Goal: Navigation & Orientation: Find specific page/section

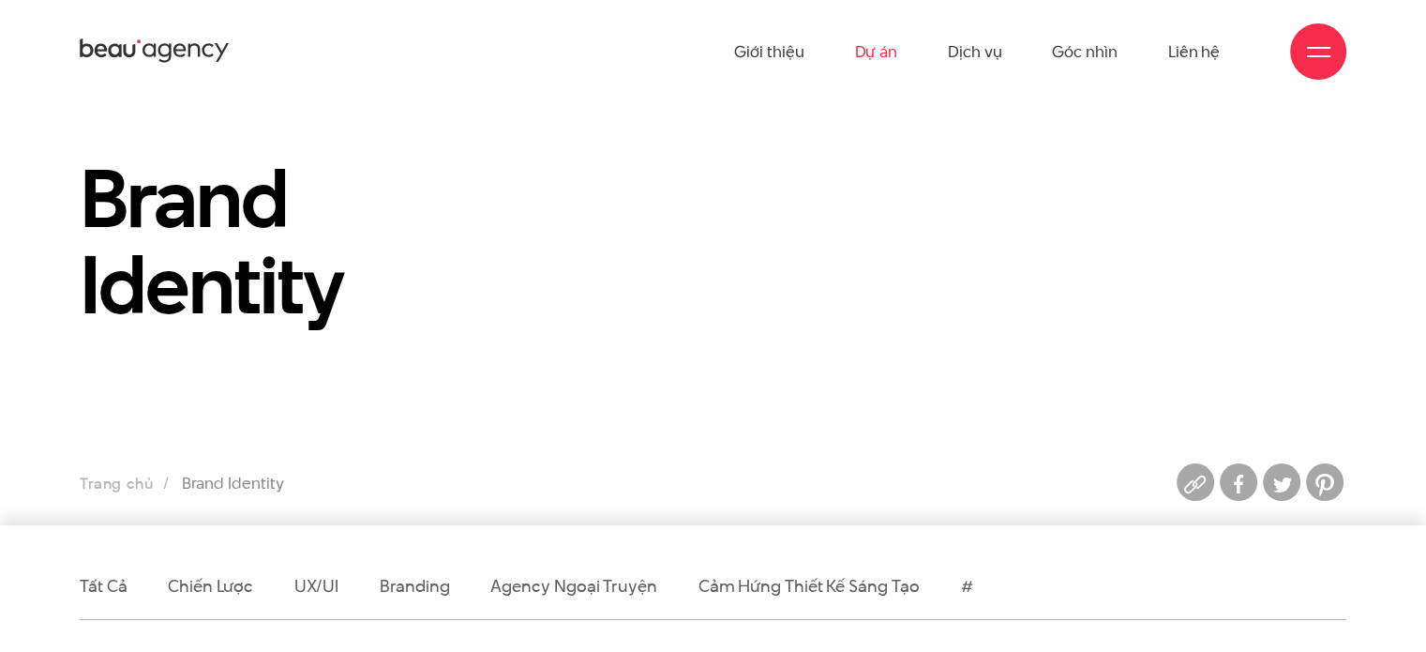
click at [874, 52] on link "Dự án" at bounding box center [875, 51] width 43 height 103
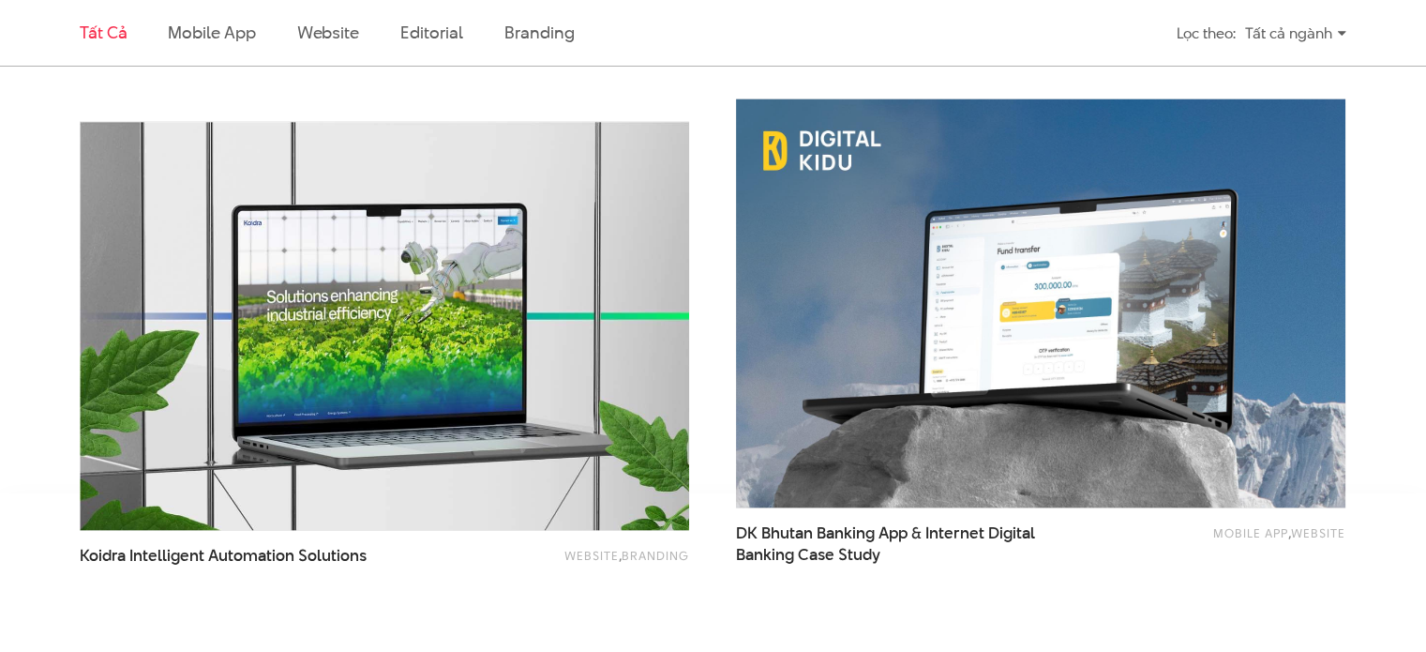
scroll to position [3657, 0]
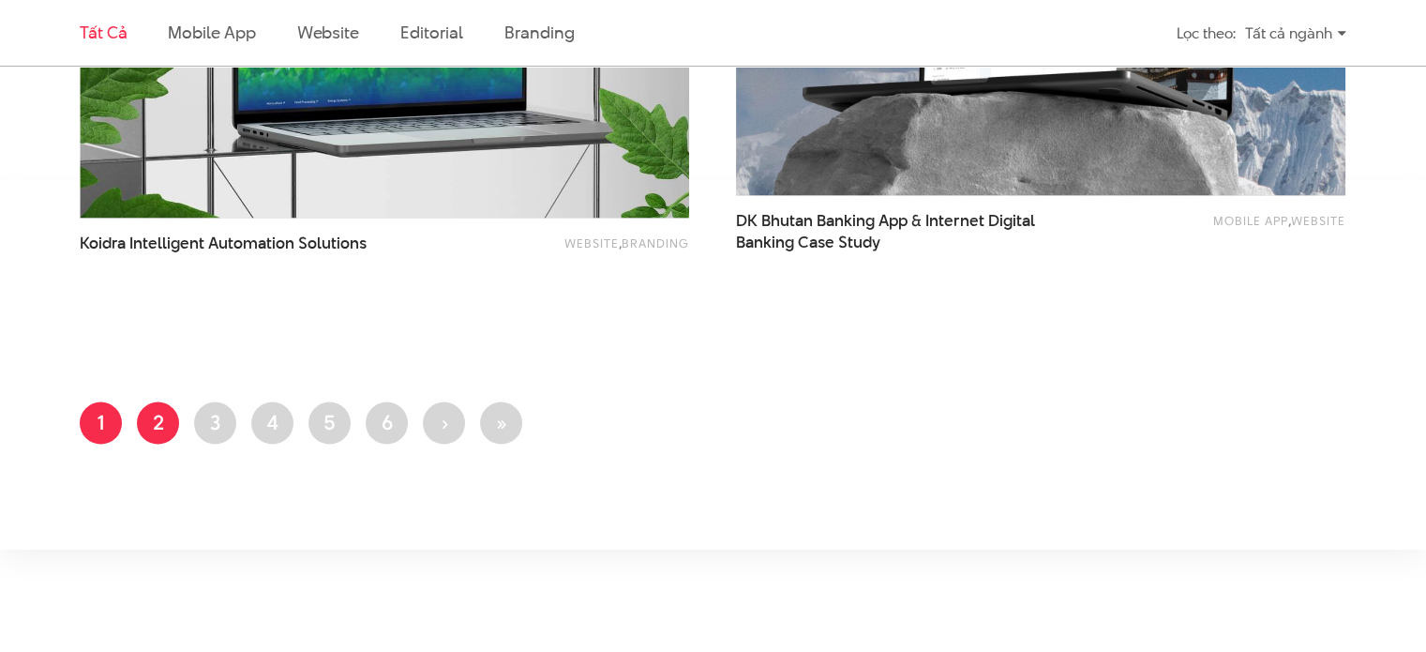
click at [158, 412] on link "Trang 2" at bounding box center [158, 423] width 42 height 42
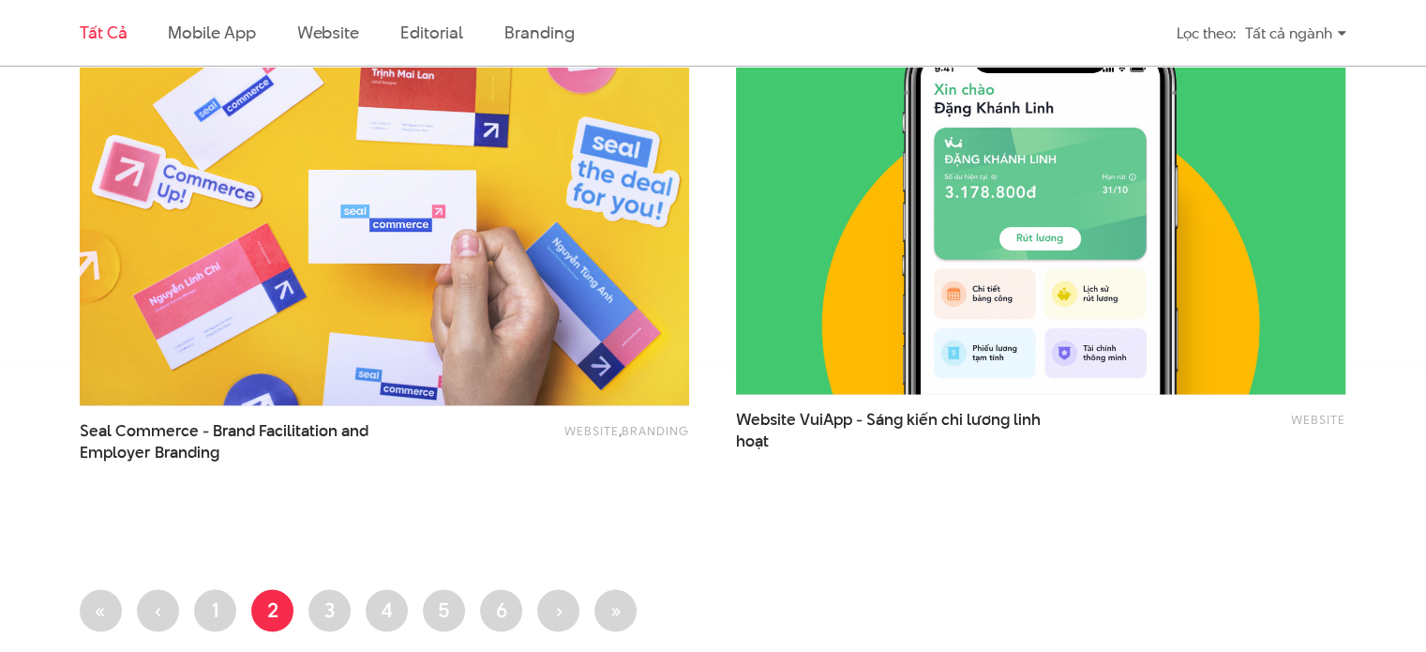
scroll to position [3845, 0]
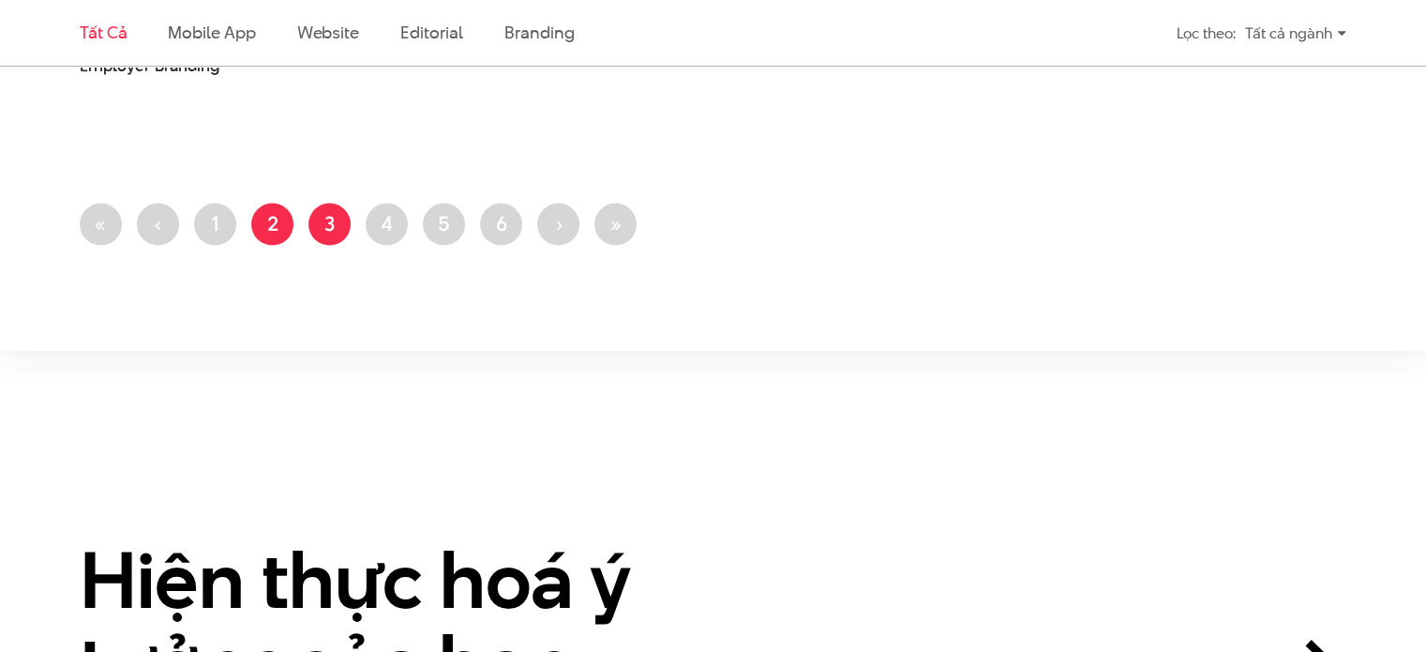
click at [334, 220] on link "Trang 3" at bounding box center [330, 224] width 42 height 42
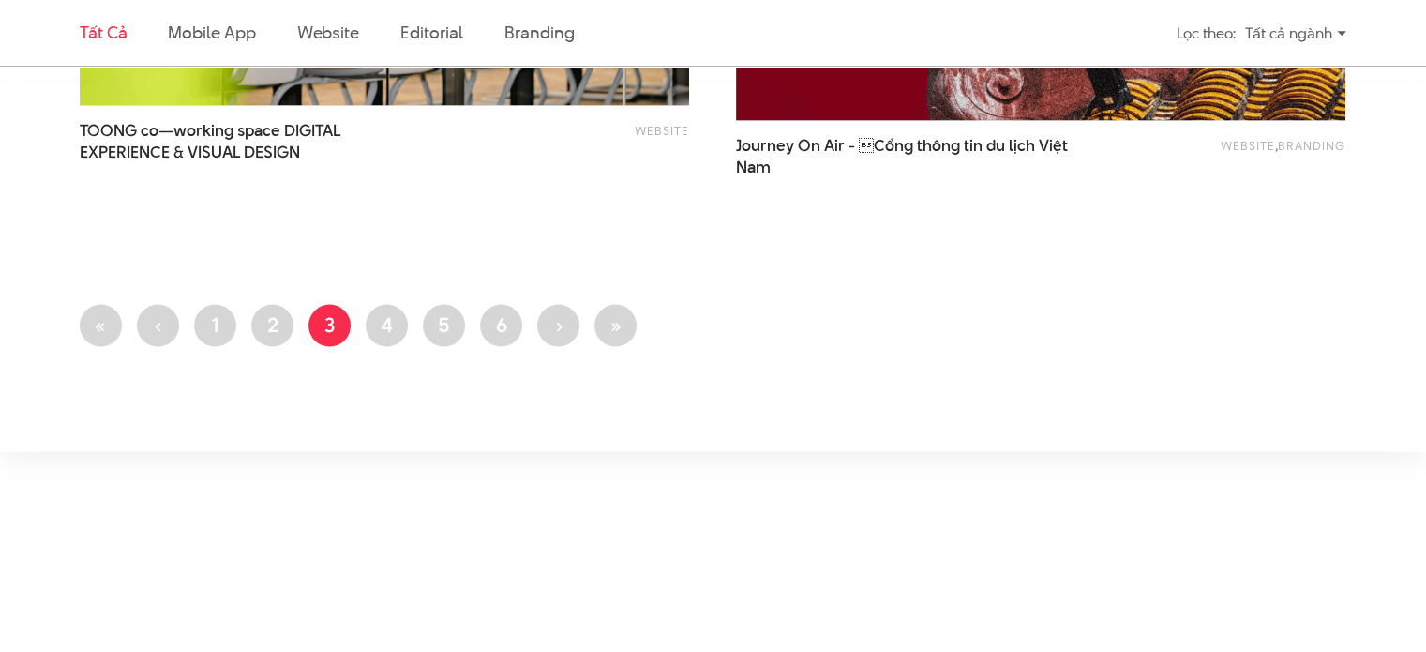
scroll to position [3845, 0]
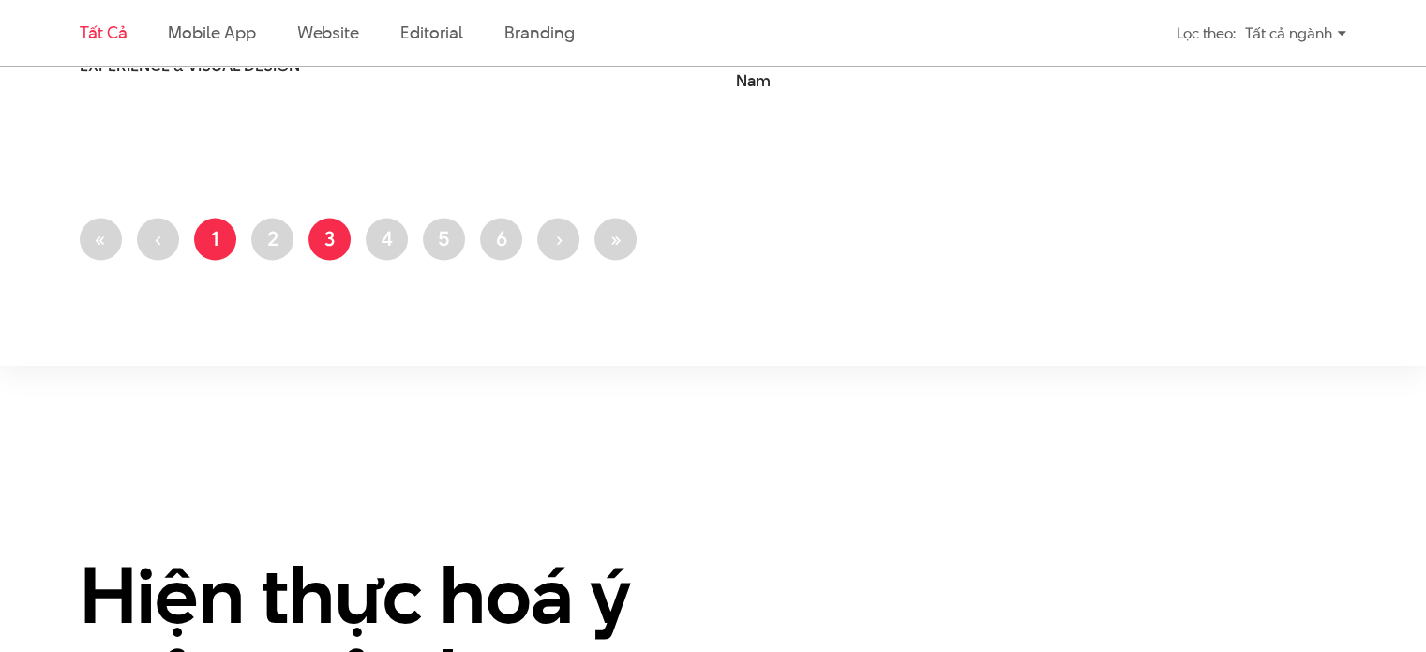
click at [219, 239] on link "Trang 1" at bounding box center [215, 239] width 42 height 42
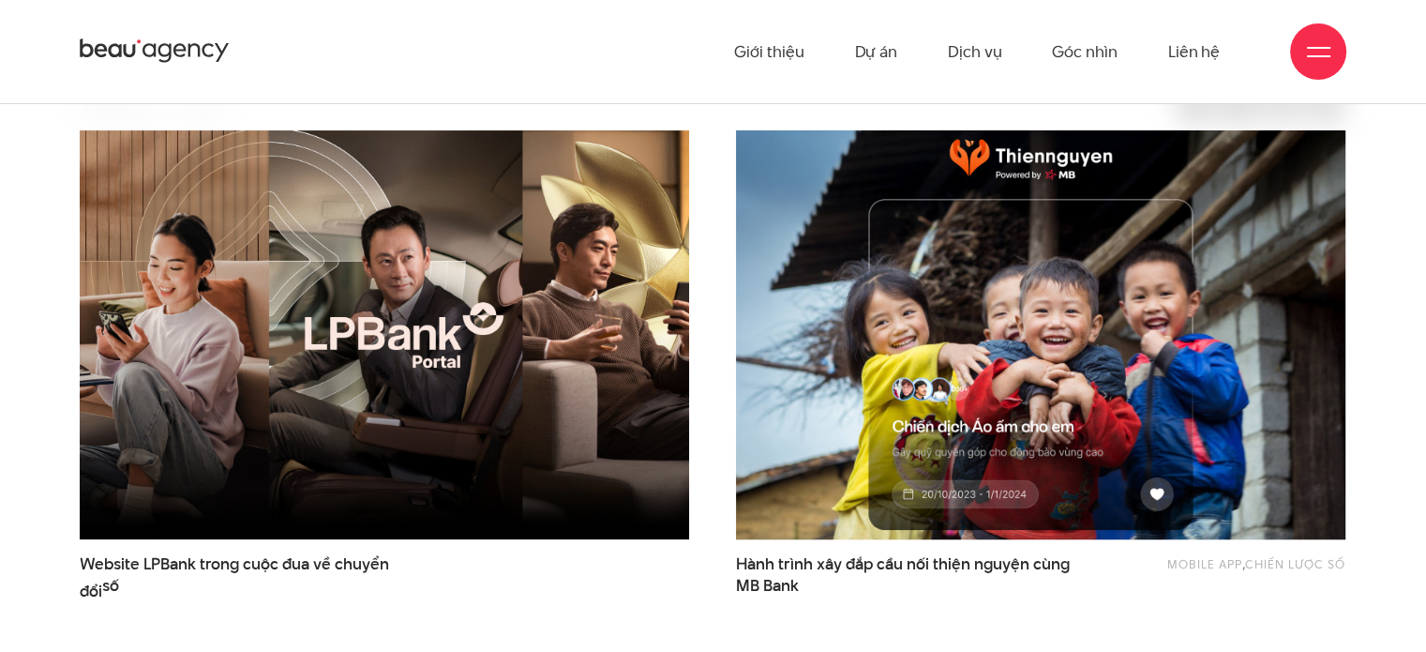
scroll to position [563, 0]
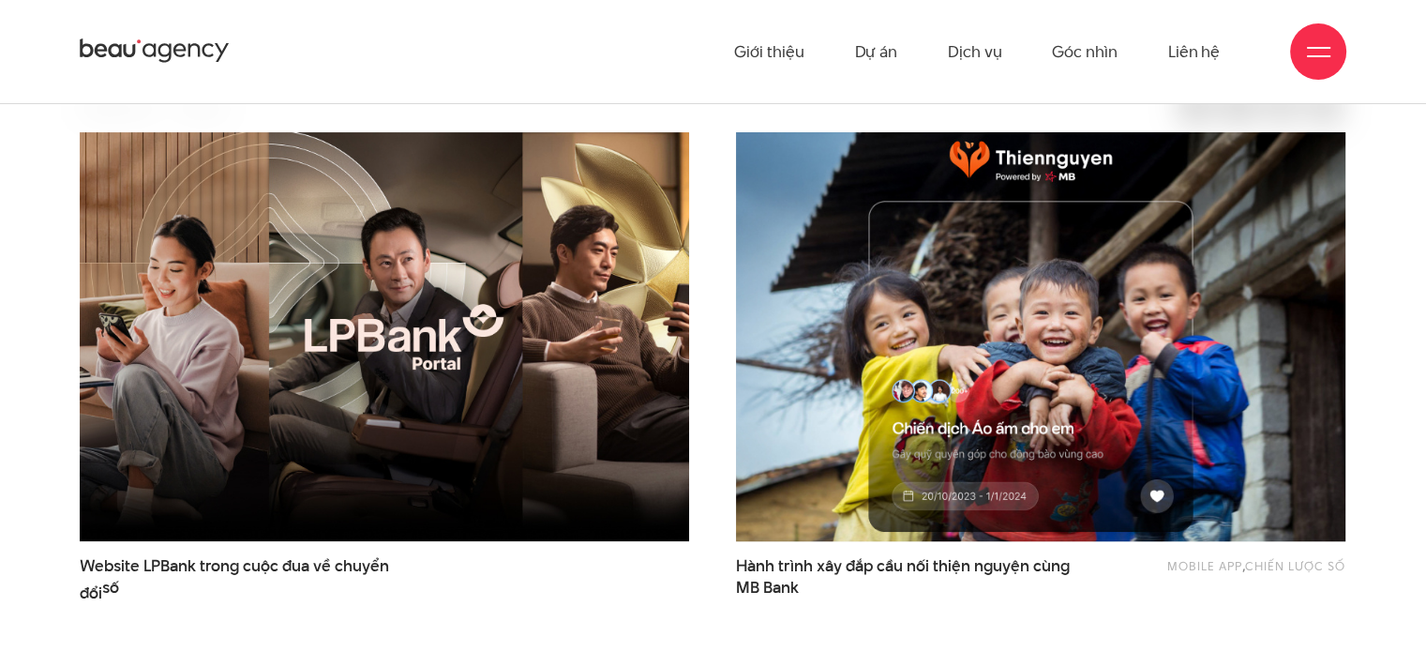
click at [1032, 302] on img at bounding box center [1041, 336] width 670 height 449
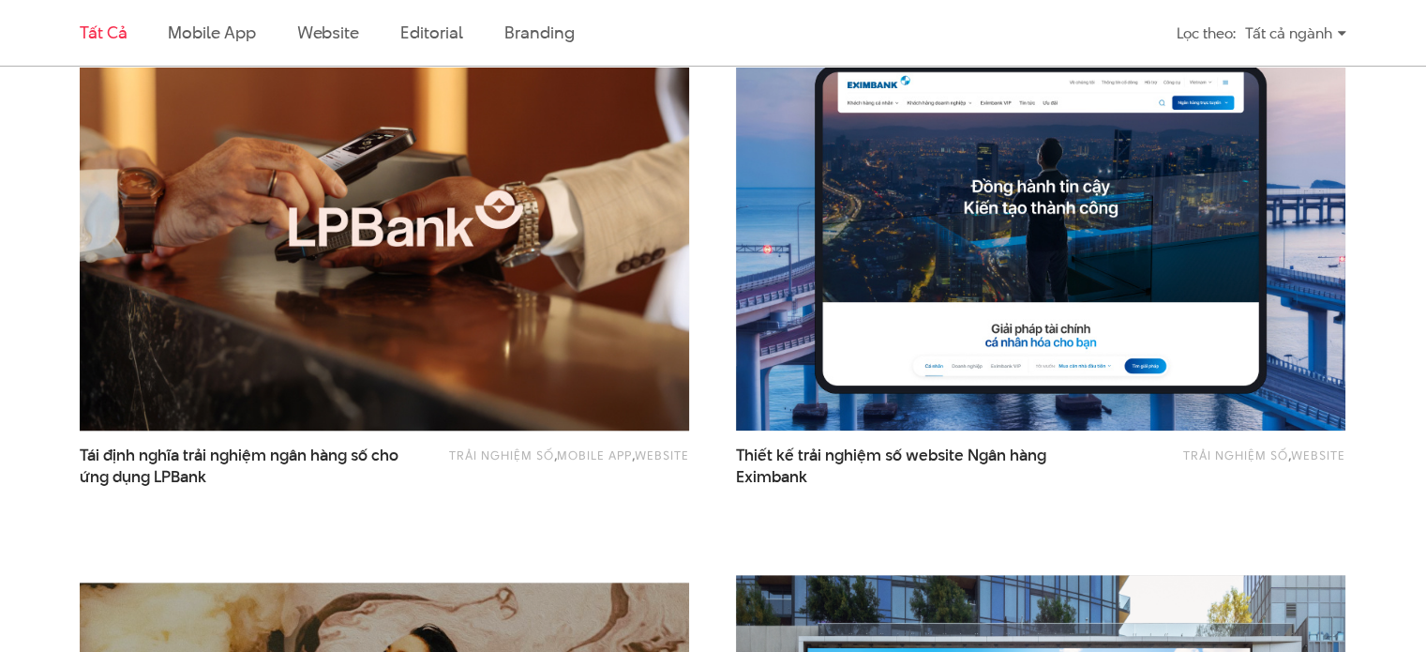
scroll to position [1219, 0]
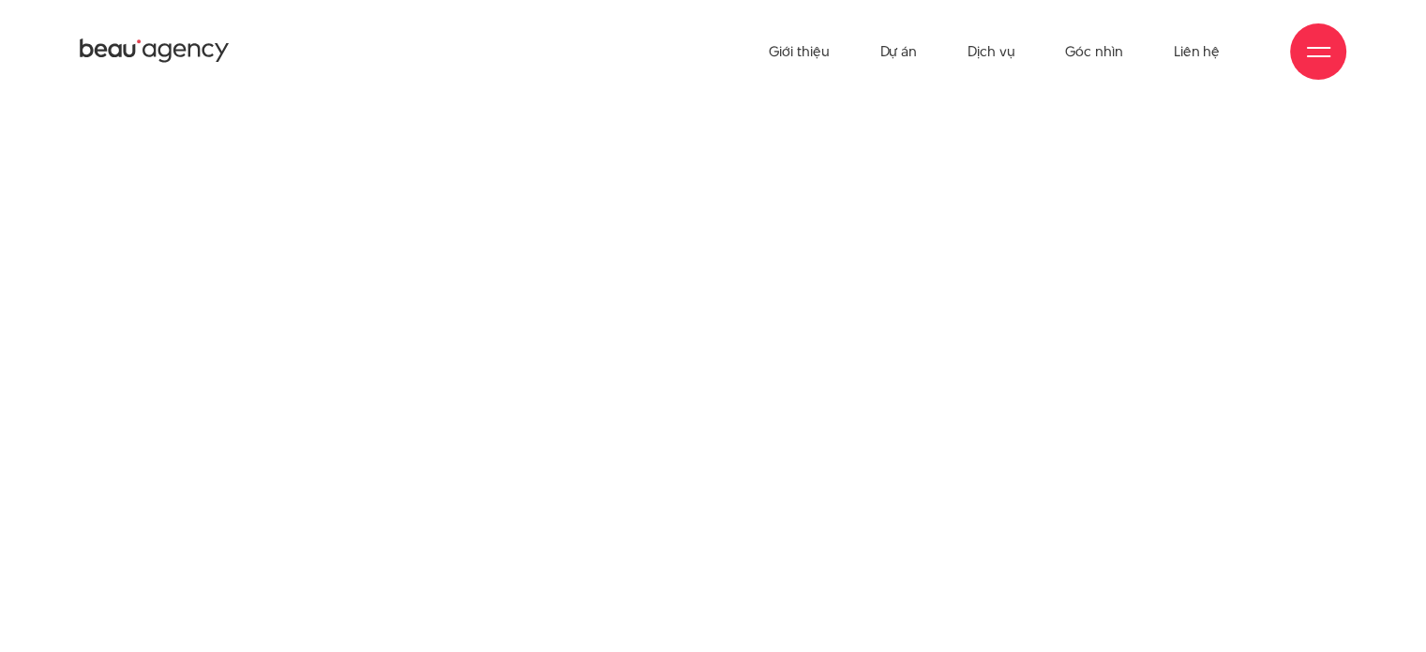
click at [1326, 41] on div at bounding box center [1318, 51] width 23 height 23
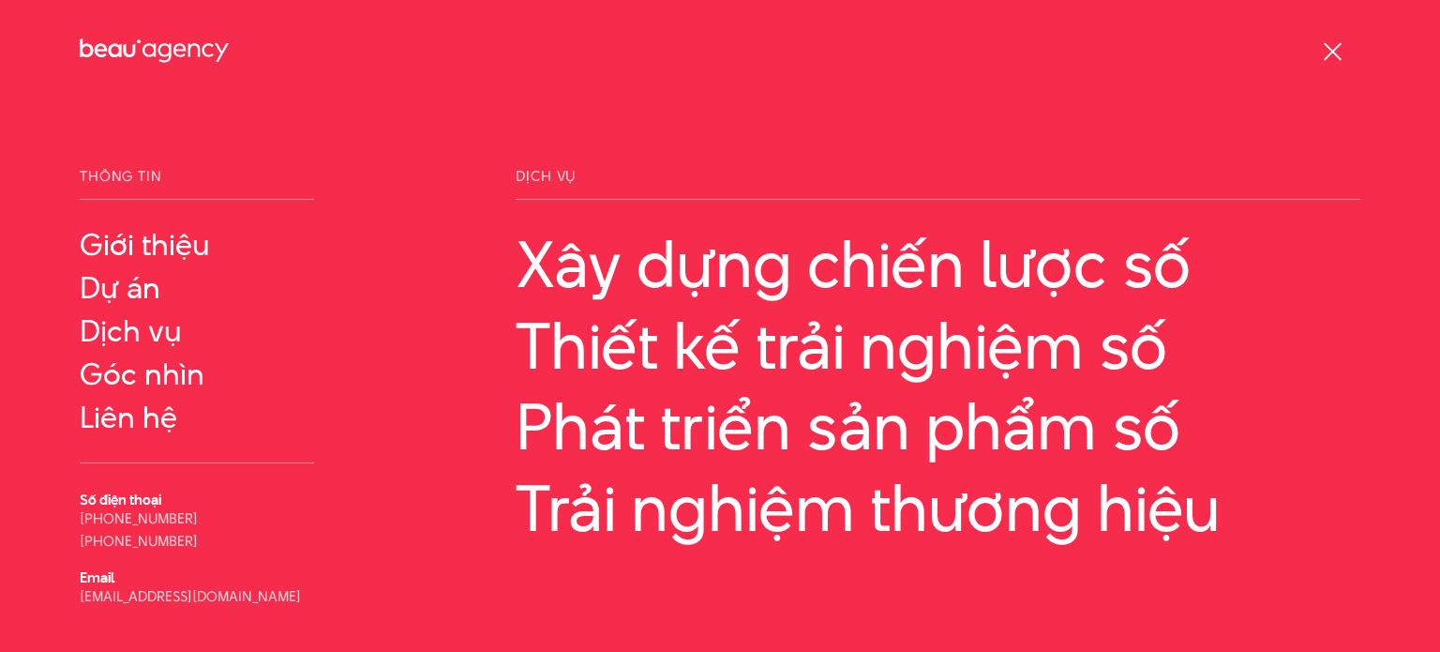
click at [1347, 45] on div at bounding box center [1332, 51] width 56 height 56
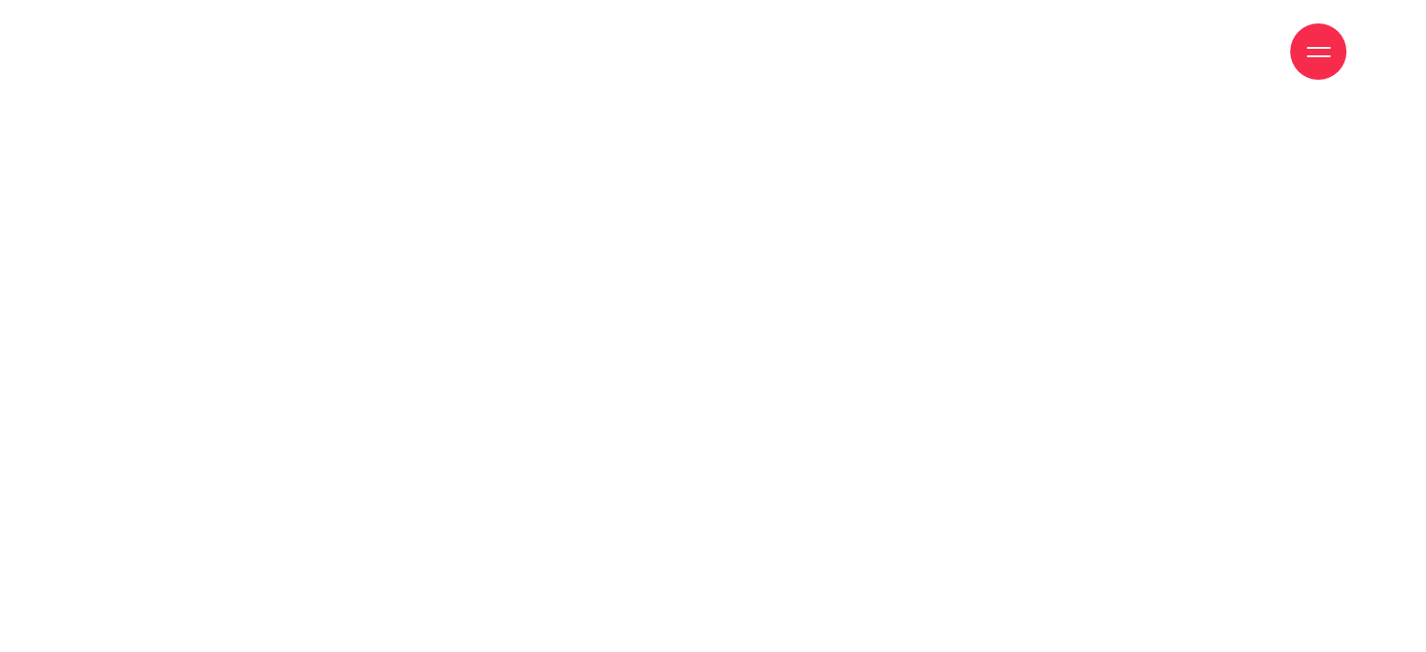
scroll to position [2813, 0]
drag, startPoint x: 1209, startPoint y: 70, endPoint x: 1007, endPoint y: 155, distance: 218.6
drag, startPoint x: 1007, startPoint y: 155, endPoint x: 980, endPoint y: 149, distance: 27.8
drag, startPoint x: 980, startPoint y: 149, endPoint x: 900, endPoint y: 119, distance: 85.2
click at [900, 119] on div at bounding box center [713, 167] width 1361 height 882
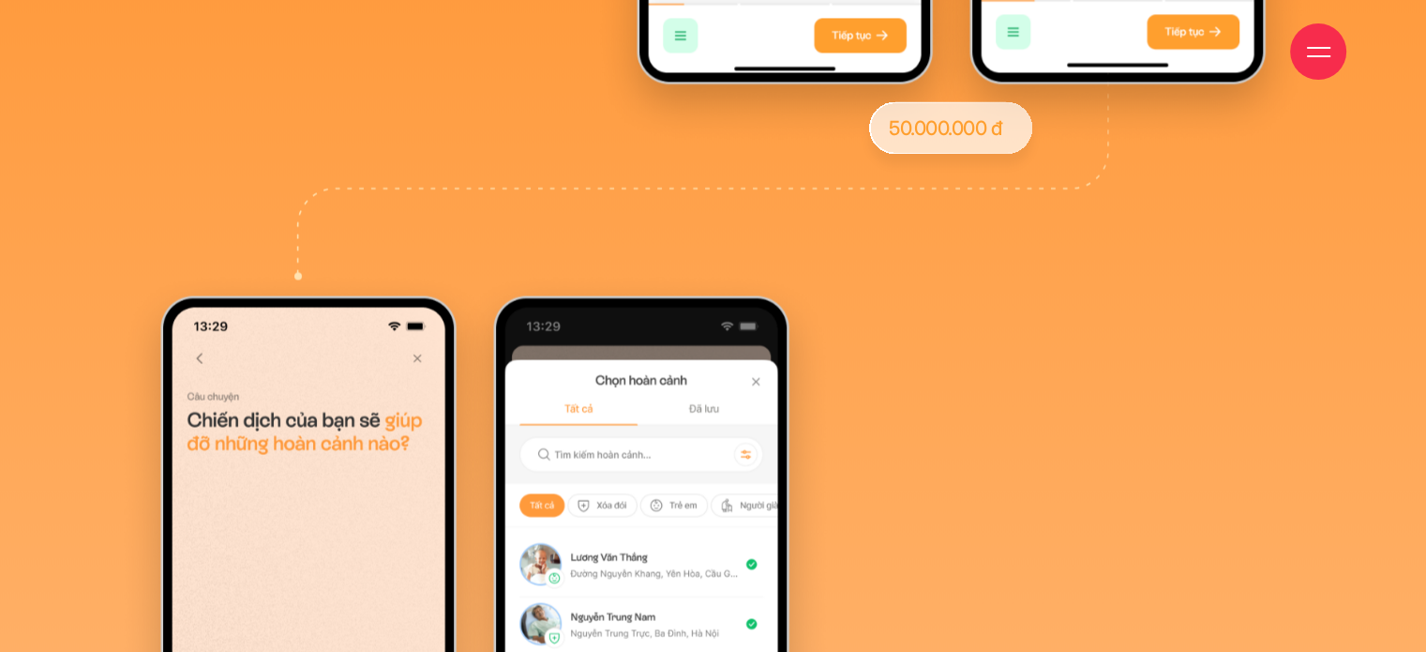
scroll to position [24757, 0]
